Goal: Information Seeking & Learning: Learn about a topic

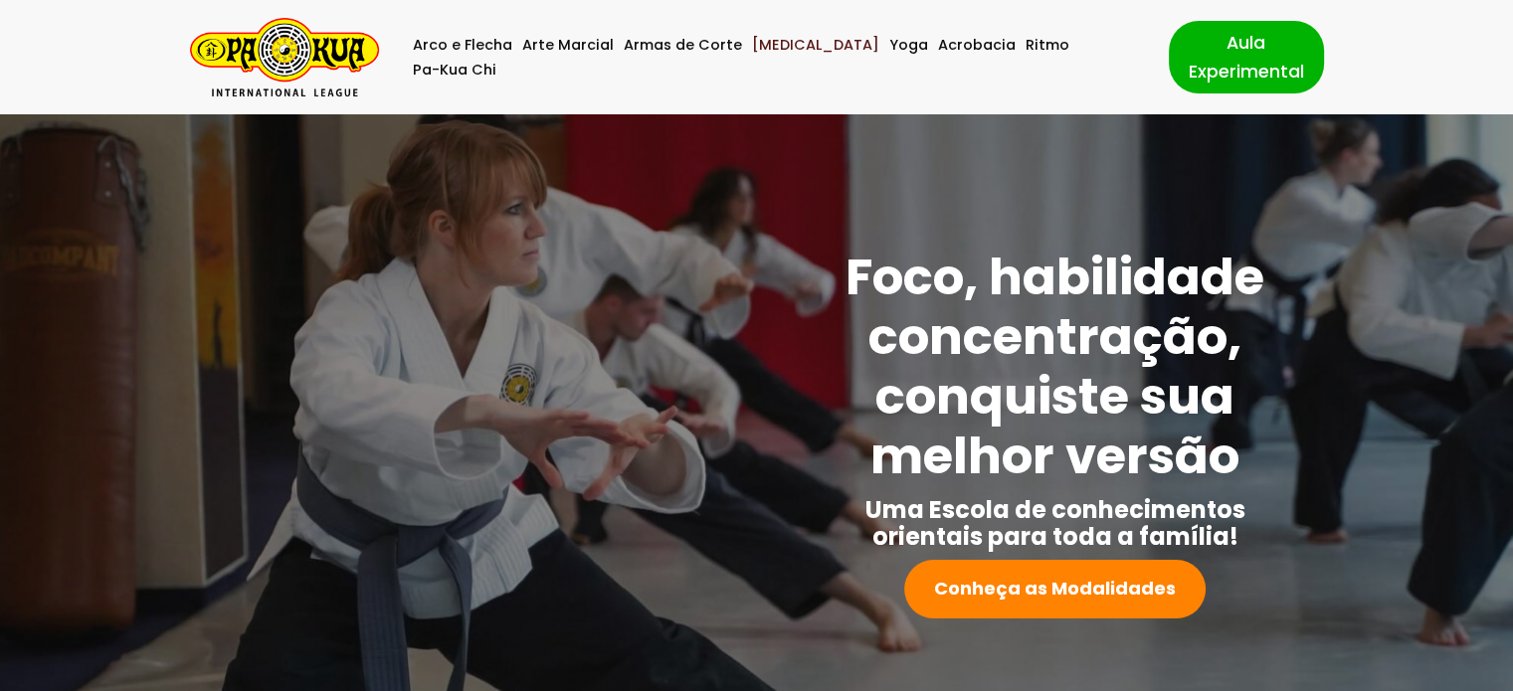
click at [780, 58] on link "[MEDICAL_DATA]" at bounding box center [815, 45] width 127 height 25
click at [279, 56] on img "Pa-Kua Brasil Uma Escola de conhecimentos orientais para toda a família. Foco, …" at bounding box center [284, 57] width 189 height 79
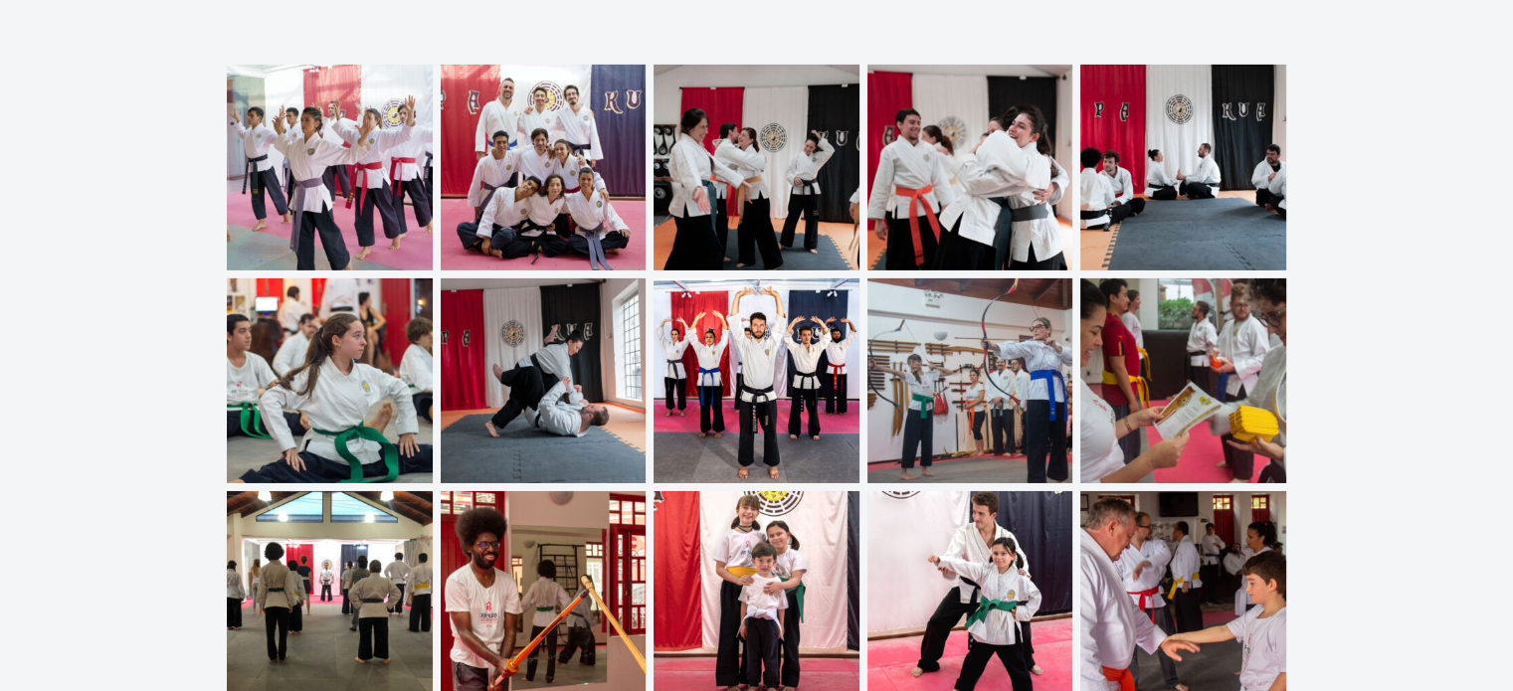
scroll to position [6497, 0]
